Goal: Navigation & Orientation: Find specific page/section

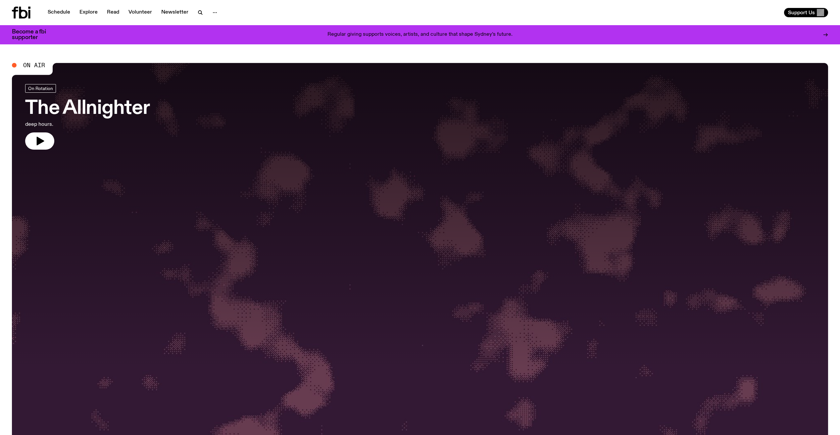
drag, startPoint x: 34, startPoint y: 136, endPoint x: 82, endPoint y: 148, distance: 48.9
click at [34, 136] on icon "button" at bounding box center [39, 141] width 11 height 11
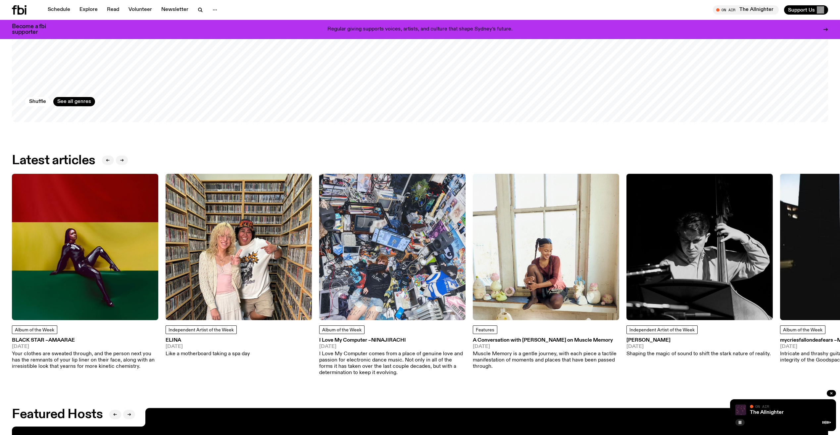
scroll to position [1122, 0]
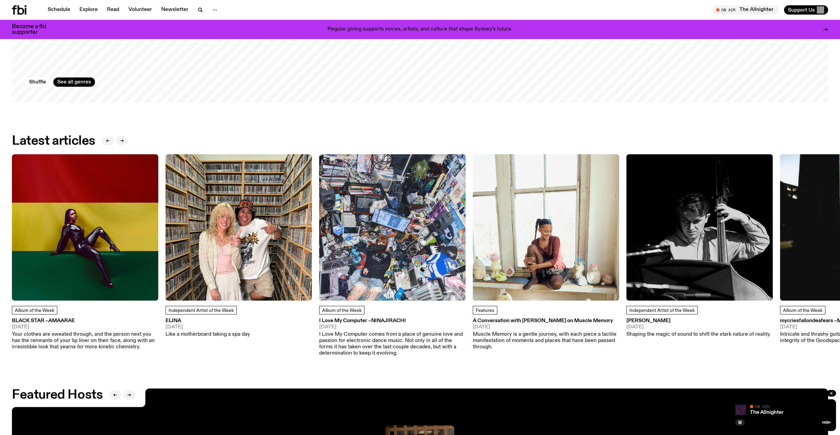
click at [252, 246] on img at bounding box center [239, 227] width 146 height 146
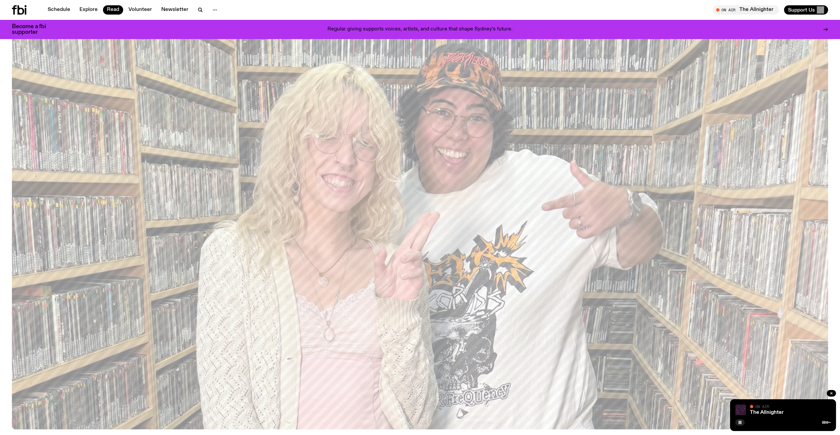
scroll to position [64, 0]
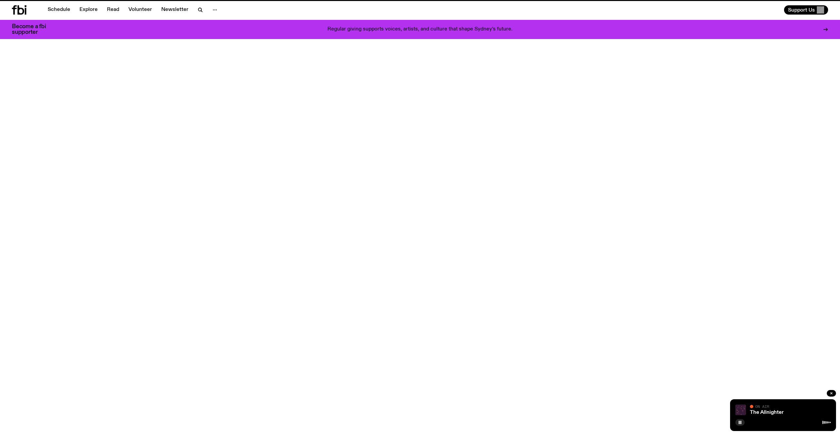
scroll to position [1122, 0]
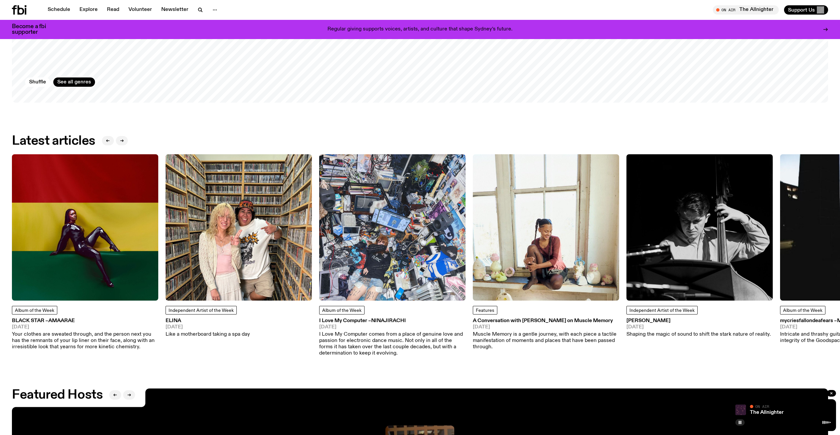
click at [649, 210] on img at bounding box center [699, 227] width 146 height 146
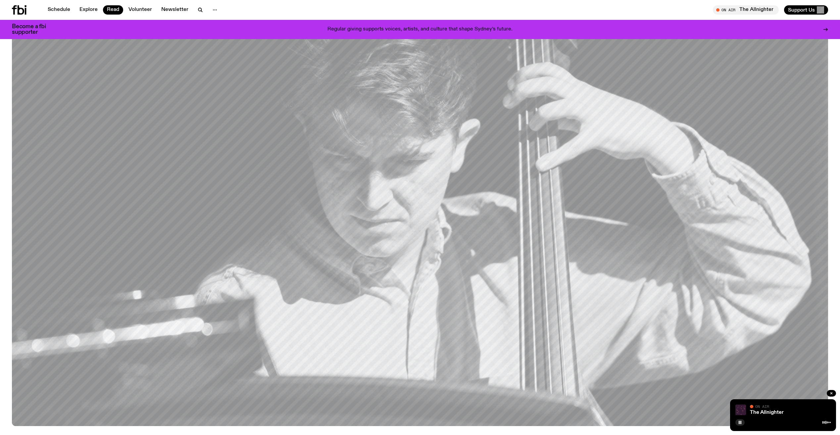
scroll to position [99, 0]
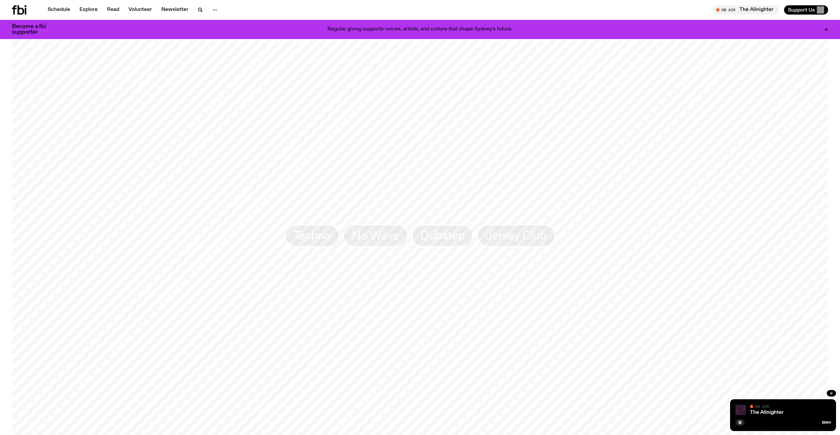
scroll to position [758, 0]
click at [305, 231] on span "Techno" at bounding box center [312, 232] width 37 height 13
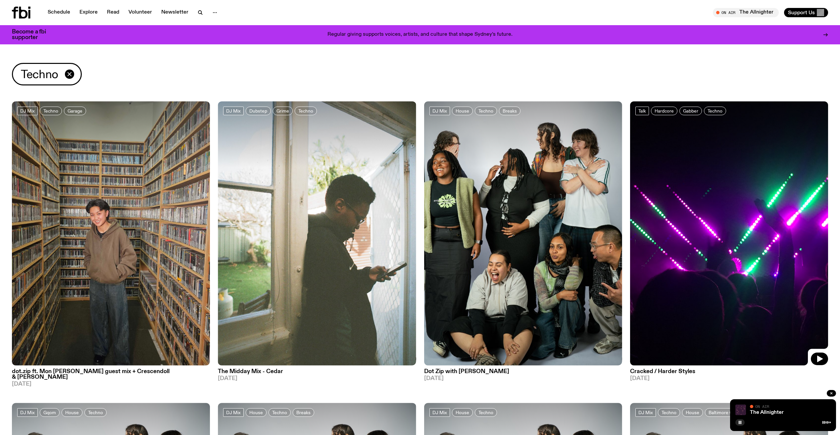
click at [710, 232] on img at bounding box center [729, 233] width 198 height 264
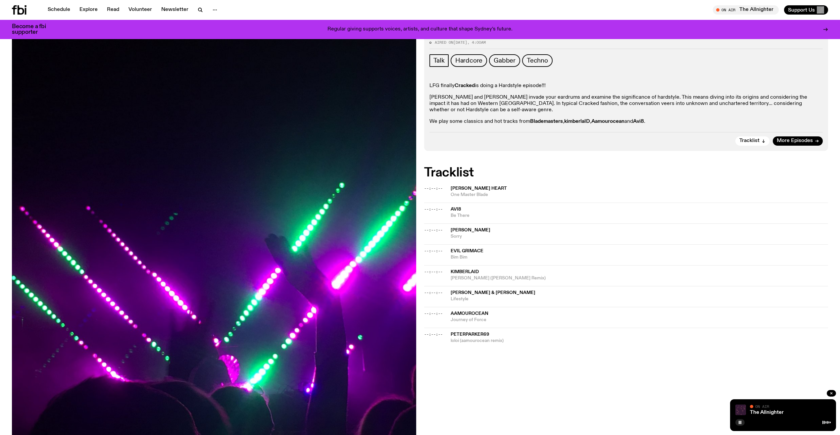
scroll to position [131, 0]
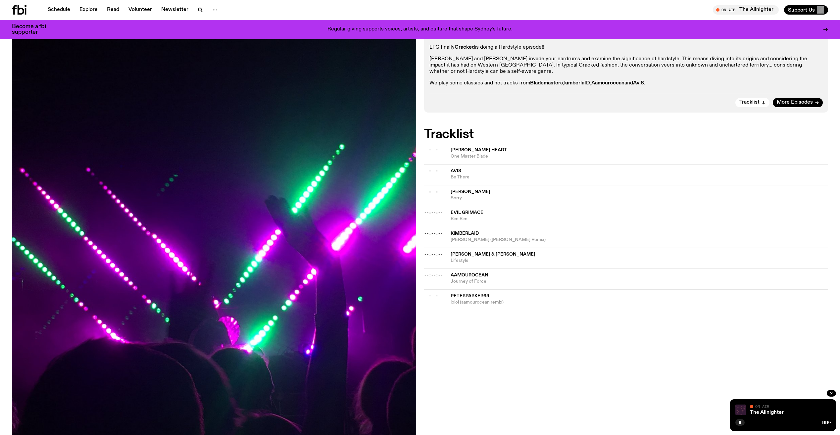
click at [437, 185] on div "--:--:-- Avi8 Be There" at bounding box center [626, 195] width 404 height 21
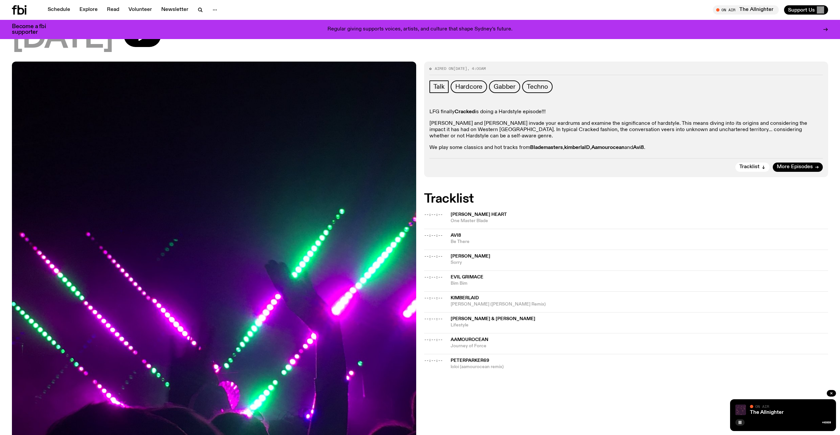
scroll to position [0, 0]
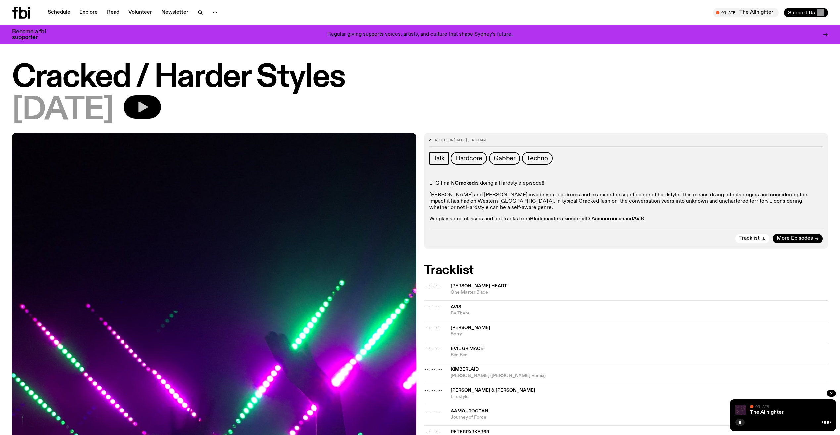
click at [161, 111] on button "button" at bounding box center [142, 106] width 37 height 23
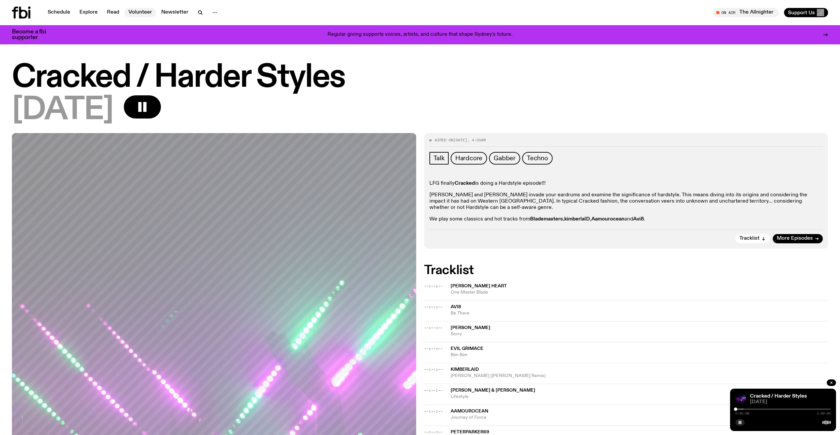
click at [146, 12] on link "Volunteer" at bounding box center [139, 12] width 31 height 9
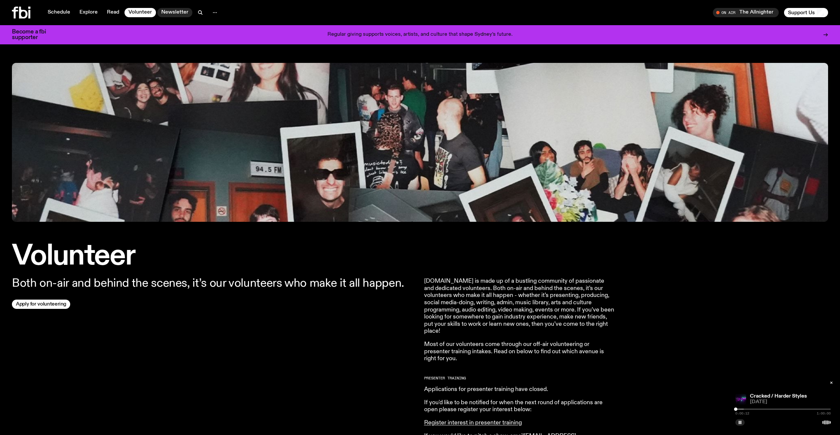
click at [165, 12] on link "Newsletter" at bounding box center [174, 12] width 35 height 9
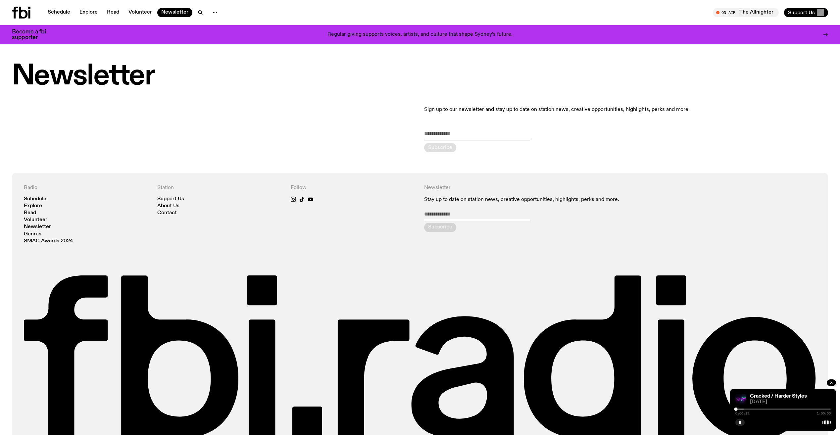
click at [58, 6] on div "Schedule Explore Read Volunteer Newsletter On Air The Allnighter Tune in live O…" at bounding box center [420, 12] width 840 height 25
click at [67, 15] on link "Schedule" at bounding box center [59, 12] width 30 height 9
